Goal: Check status

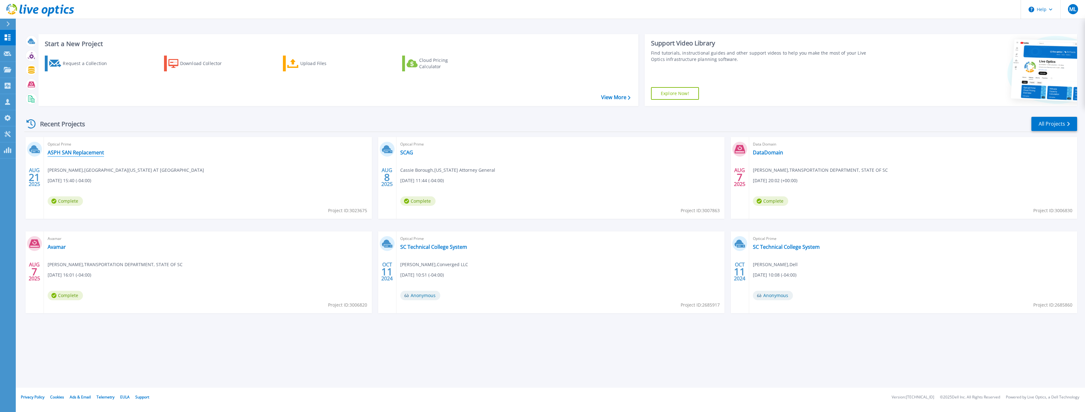
click at [83, 155] on link "ASPH SAN Replacement" at bounding box center [76, 152] width 56 height 6
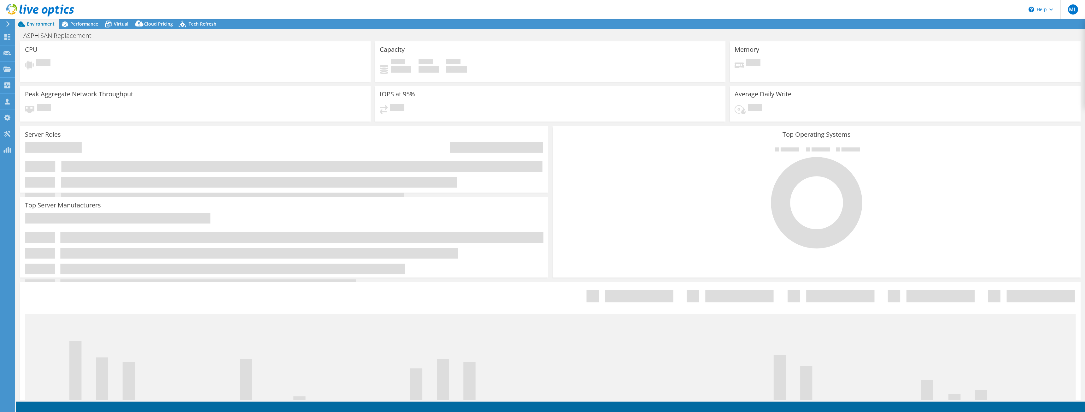
select select "USD"
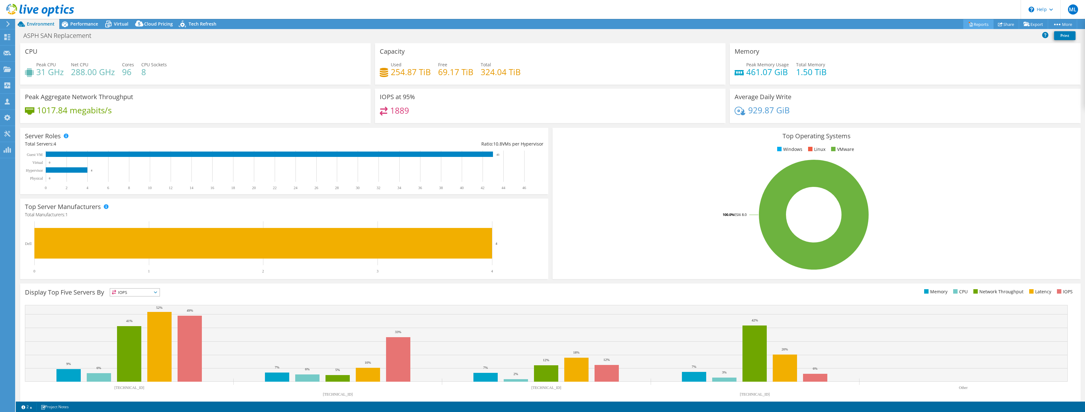
click at [970, 22] on link "Reports" at bounding box center [978, 24] width 30 height 10
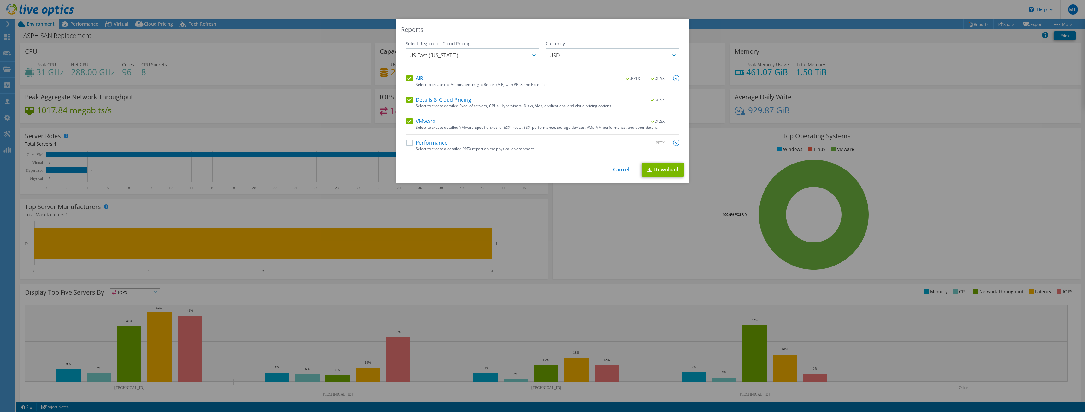
click at [615, 172] on link "Cancel" at bounding box center [621, 170] width 16 height 6
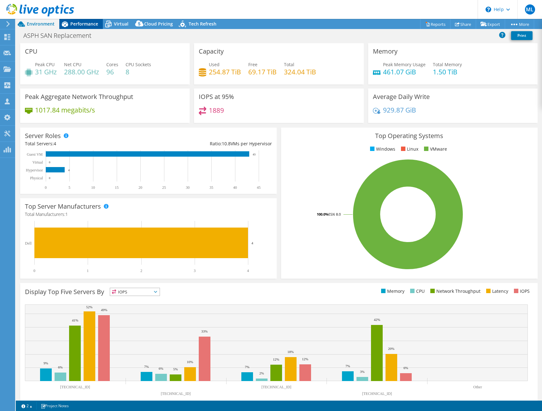
click at [95, 21] on span "Performance" at bounding box center [84, 24] width 28 height 6
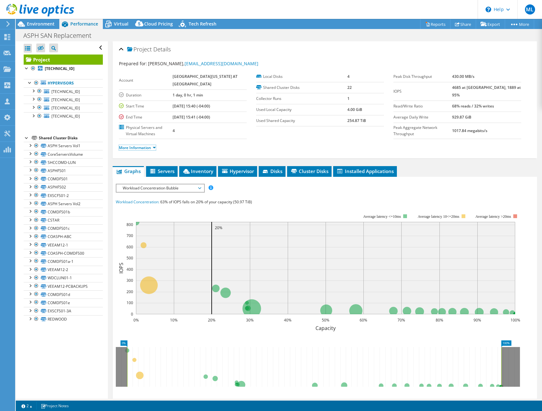
click at [156, 150] on link "More Information" at bounding box center [137, 147] width 37 height 5
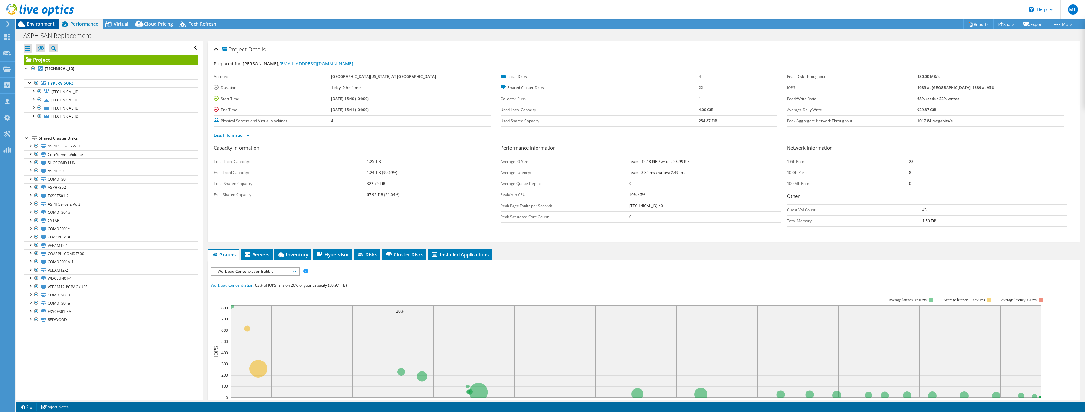
click at [46, 26] on span "Environment" at bounding box center [41, 24] width 28 height 6
